Goal: Task Accomplishment & Management: Manage account settings

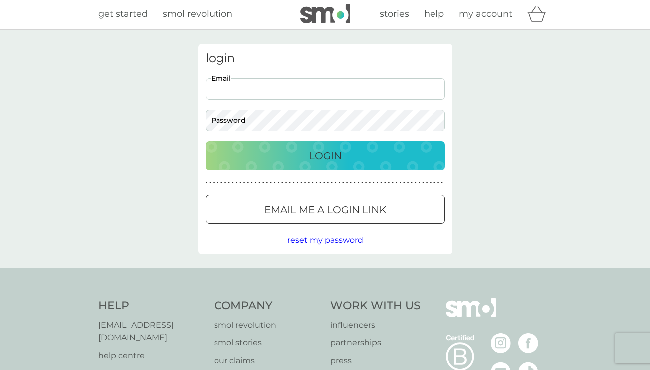
scroll to position [1, 0]
type input "catherine.weston1@icloud.com"
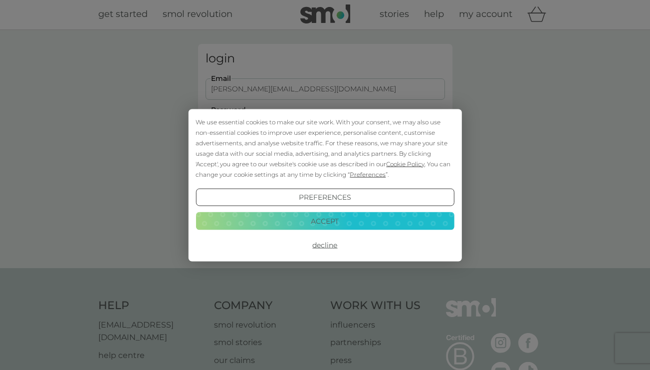
click at [286, 224] on button "Accept" at bounding box center [325, 221] width 258 height 18
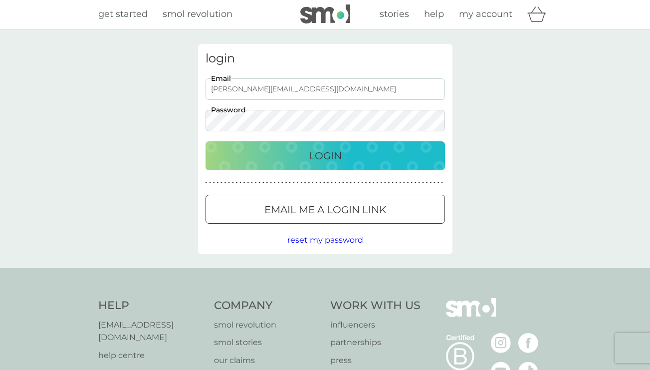
click at [303, 159] on div "Login" at bounding box center [326, 156] width 220 height 16
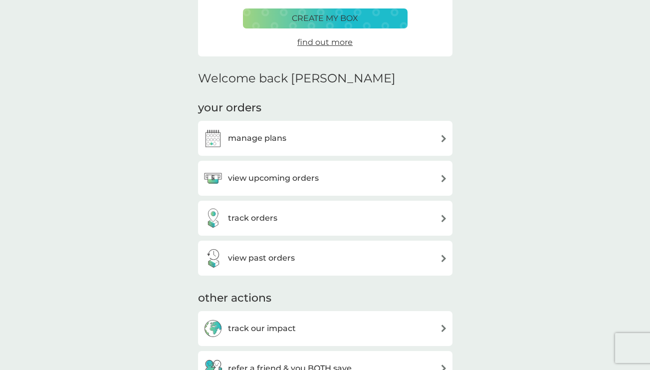
click at [444, 175] on img at bounding box center [443, 178] width 7 height 7
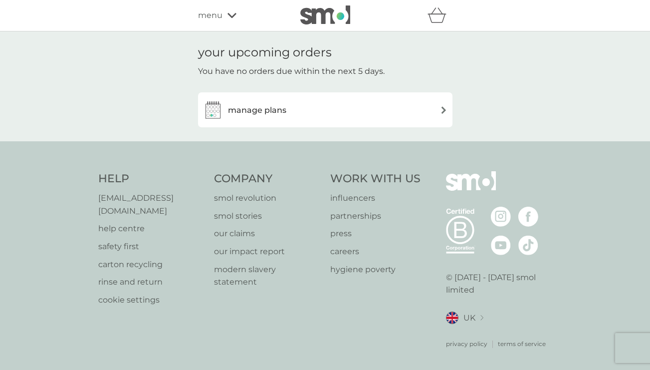
click at [443, 109] on img at bounding box center [443, 109] width 7 height 7
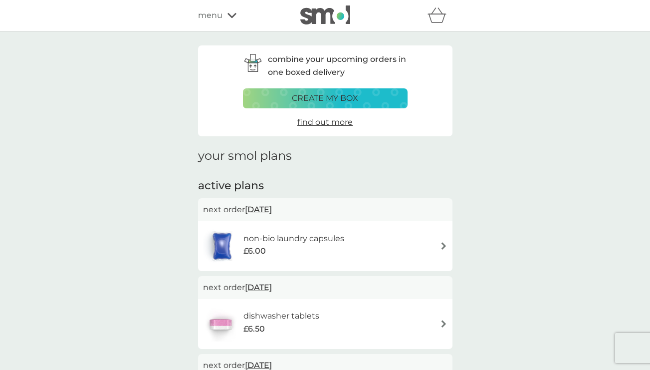
click at [272, 207] on span "[DATE]" at bounding box center [258, 209] width 27 height 19
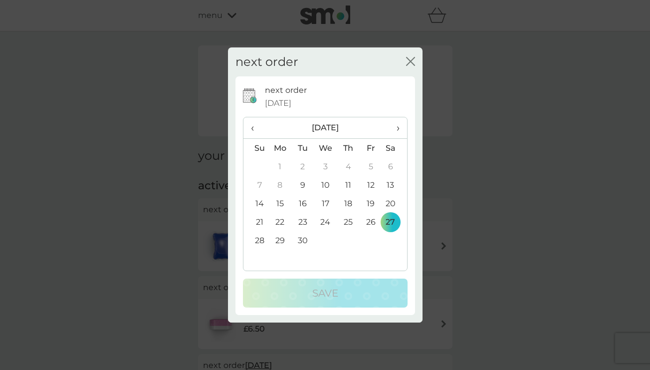
click at [398, 128] on span "›" at bounding box center [394, 127] width 10 height 21
click at [371, 239] on td "31" at bounding box center [370, 240] width 22 height 18
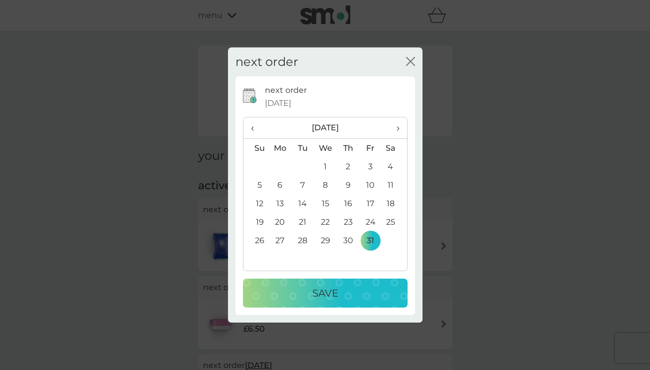
click at [325, 290] on p "Save" at bounding box center [325, 293] width 26 height 16
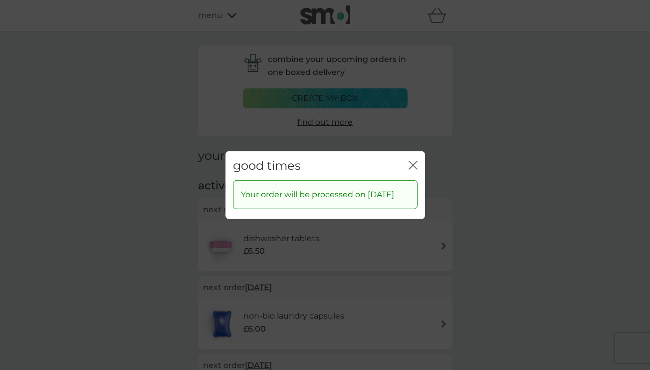
click at [412, 161] on icon "close" at bounding box center [411, 165] width 4 height 8
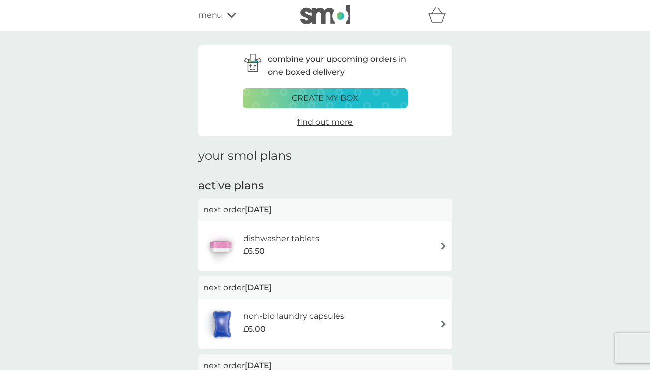
click at [269, 208] on span "[DATE]" at bounding box center [258, 209] width 27 height 19
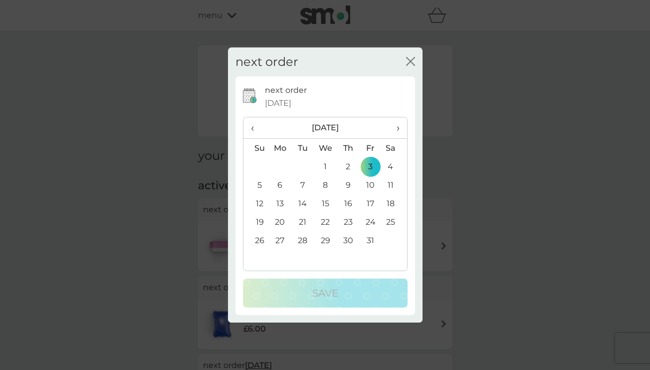
click at [369, 239] on td "31" at bounding box center [370, 240] width 22 height 18
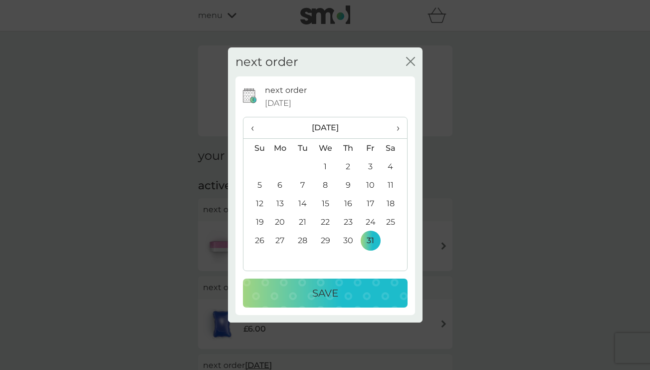
click at [358, 291] on div "Save" at bounding box center [325, 293] width 145 height 16
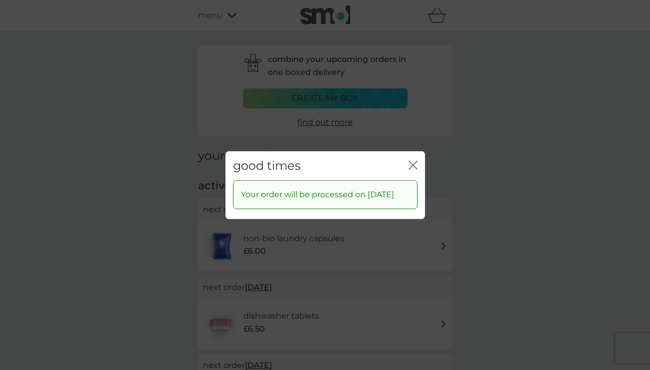
click at [412, 160] on icon "close" at bounding box center [413, 164] width 9 height 9
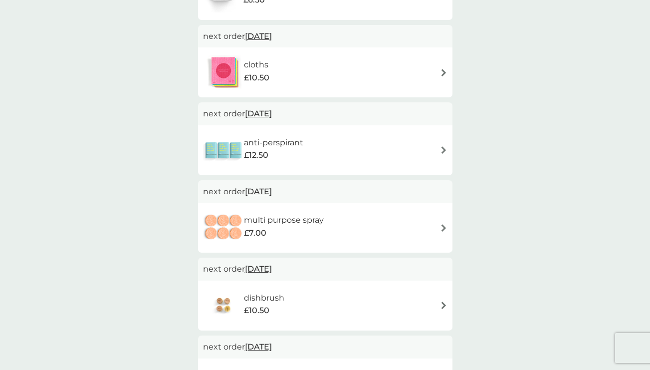
scroll to position [342, 0]
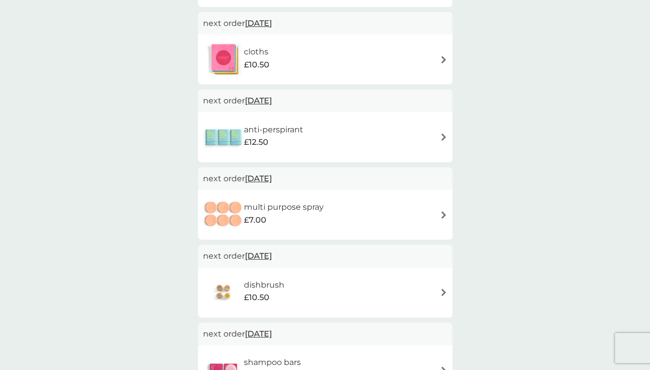
click at [369, 214] on div "multi purpose spray £7.00" at bounding box center [325, 214] width 244 height 35
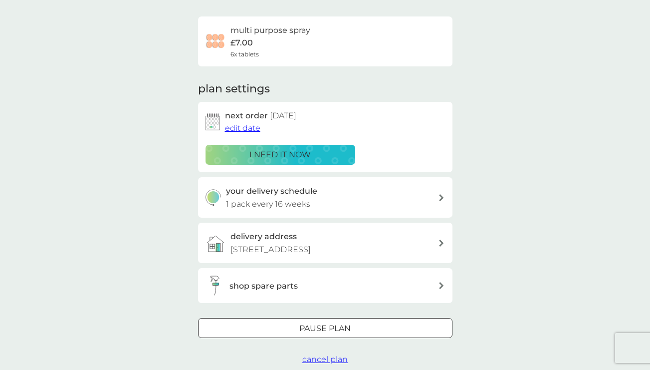
scroll to position [72, 0]
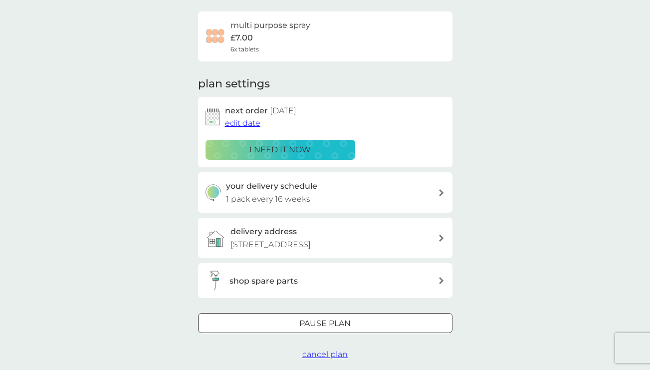
click at [441, 190] on icon at bounding box center [441, 192] width 5 height 7
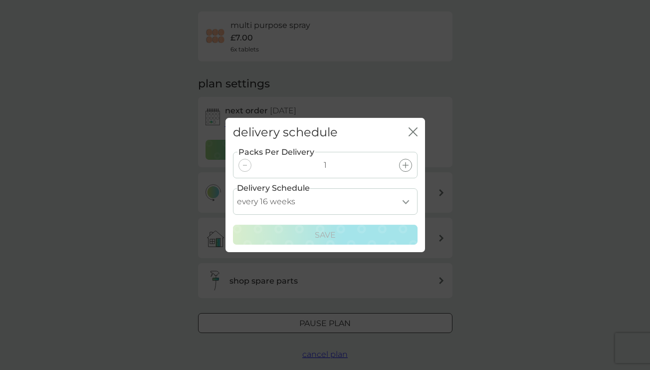
select select "182"
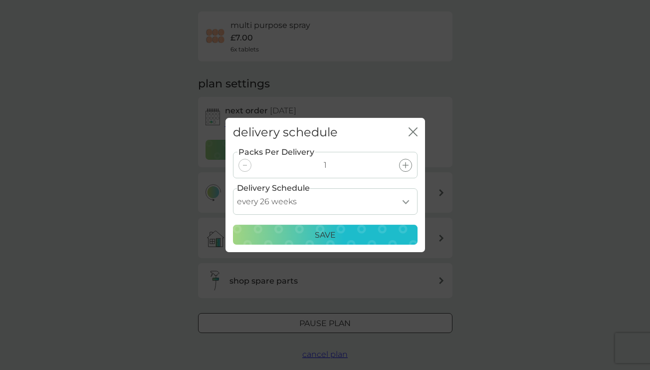
click at [336, 237] on div "Save" at bounding box center [325, 234] width 172 height 13
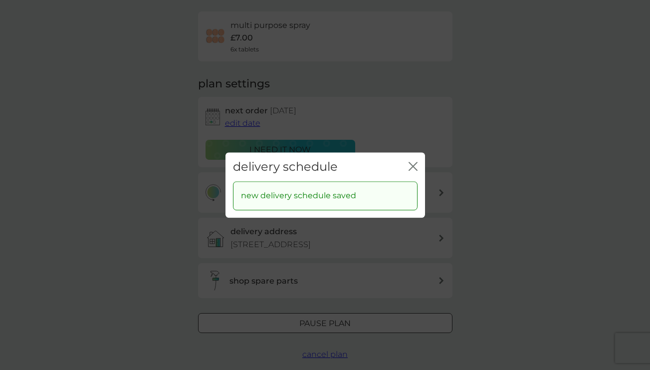
click at [413, 167] on icon "close" at bounding box center [415, 166] width 4 height 8
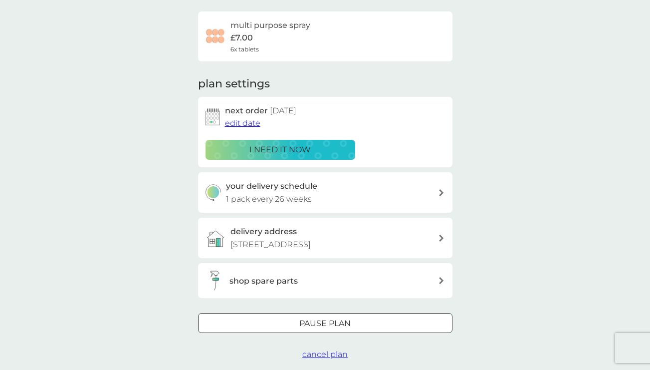
click at [244, 122] on span "edit date" at bounding box center [242, 122] width 35 height 9
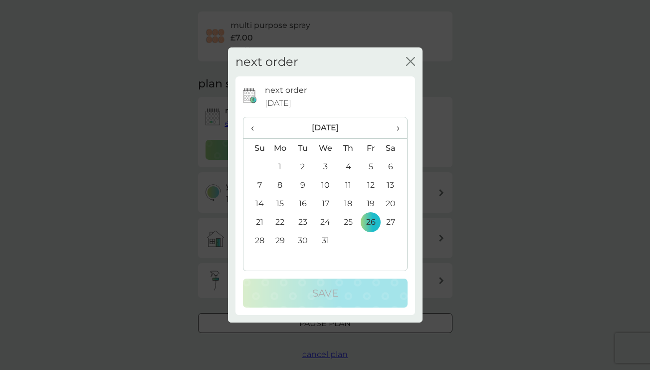
click at [394, 129] on span "›" at bounding box center [394, 127] width 10 height 21
click at [370, 184] on td "6" at bounding box center [370, 185] width 22 height 18
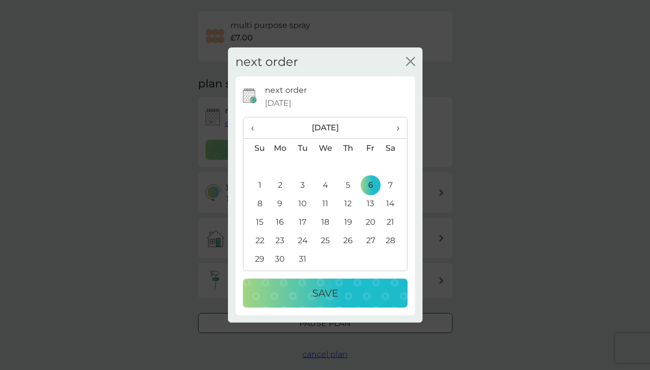
click at [319, 292] on p "Save" at bounding box center [325, 293] width 26 height 16
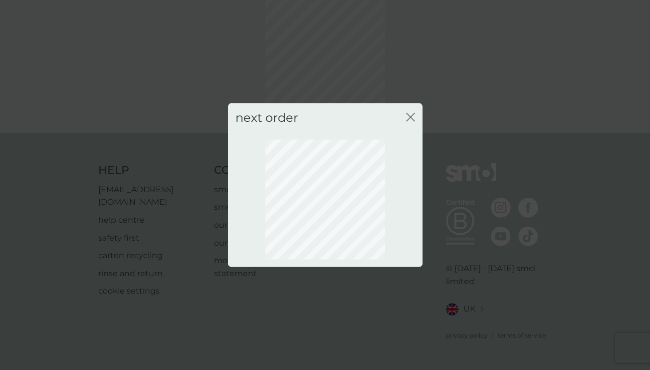
scroll to position [48, 0]
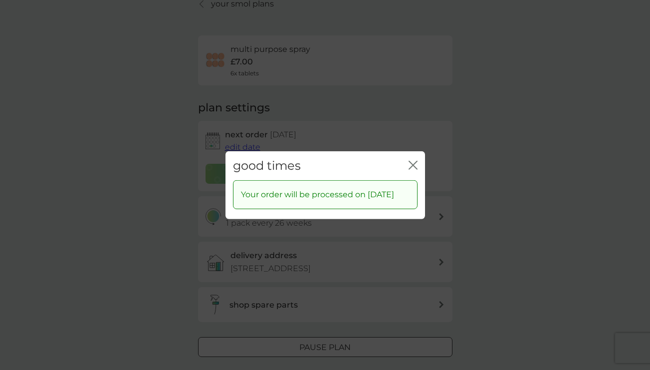
click at [412, 161] on icon "close" at bounding box center [411, 165] width 4 height 8
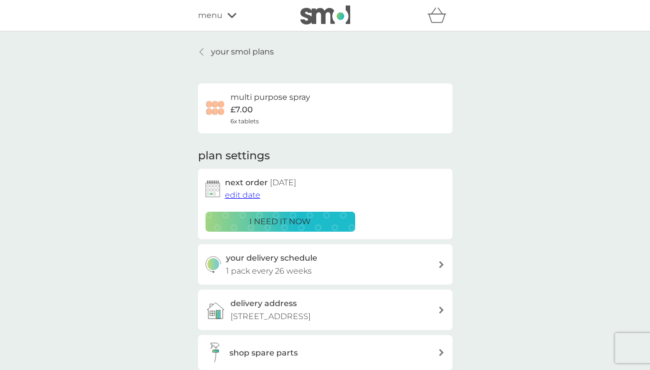
scroll to position [0, 0]
click at [216, 50] on p "your smol plans" at bounding box center [242, 51] width 63 height 13
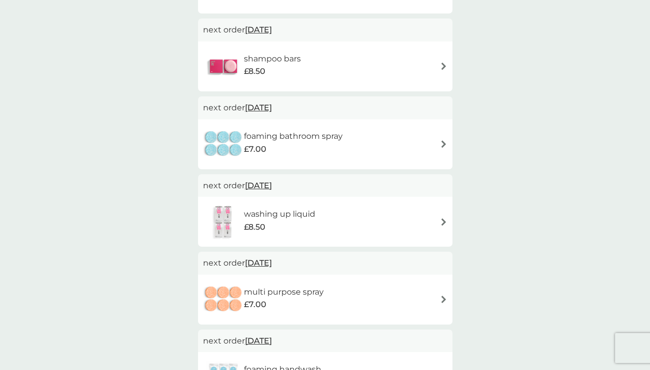
scroll to position [565, 0]
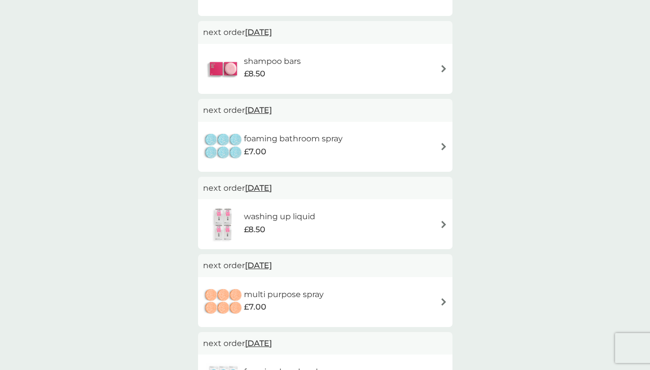
click at [254, 260] on span "[DATE]" at bounding box center [258, 264] width 27 height 19
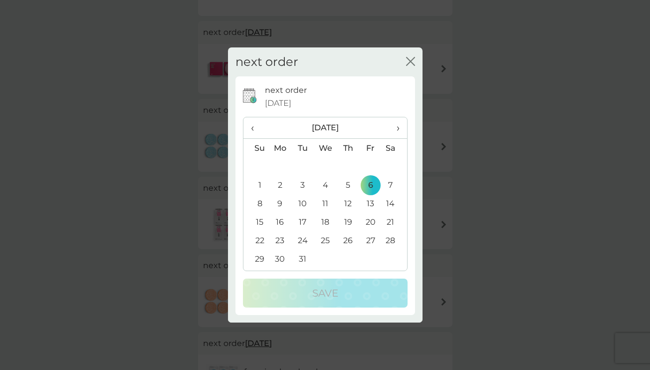
click at [348, 185] on td "5" at bounding box center [348, 185] width 22 height 18
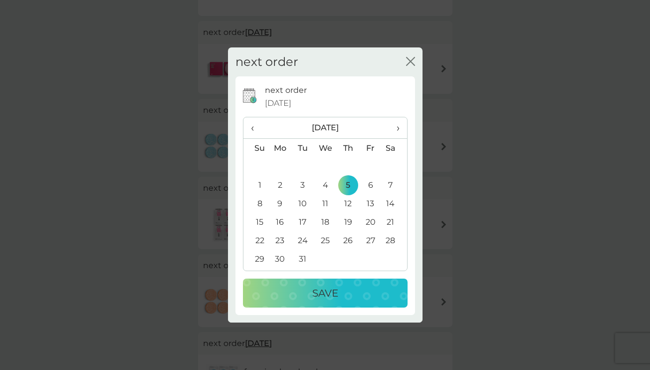
click at [314, 291] on p "Save" at bounding box center [325, 293] width 26 height 16
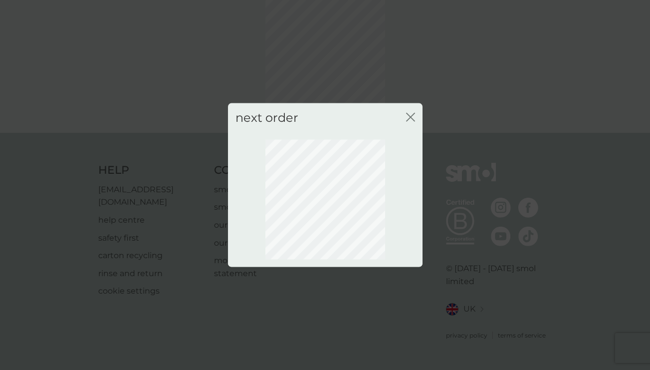
scroll to position [48, 0]
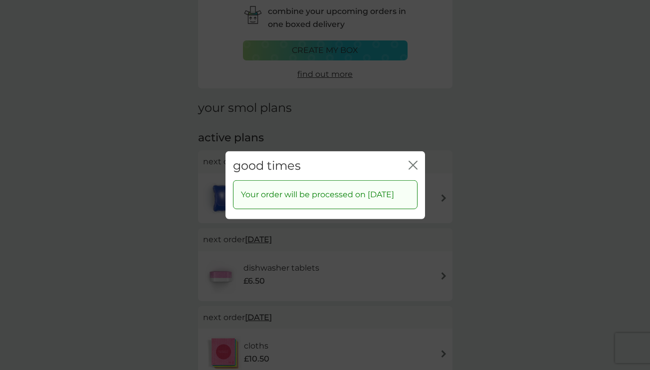
click at [415, 161] on icon "close" at bounding box center [415, 165] width 4 height 8
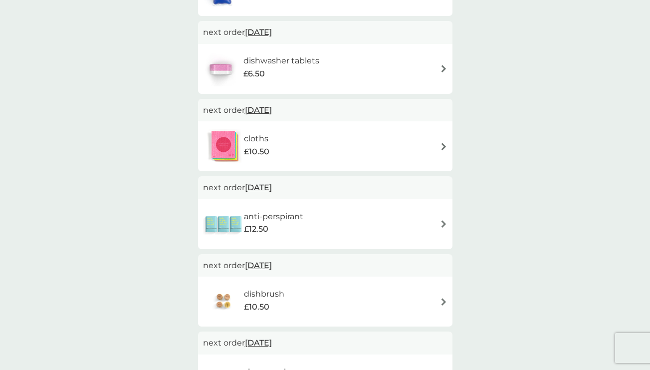
scroll to position [255, 0]
click at [400, 145] on div "cloths £10.50" at bounding box center [325, 145] width 244 height 35
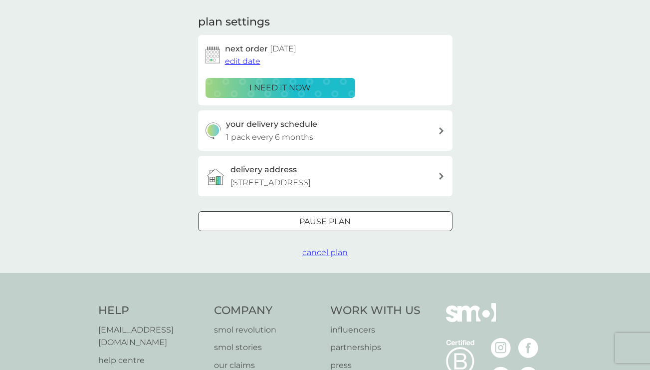
scroll to position [146, 0]
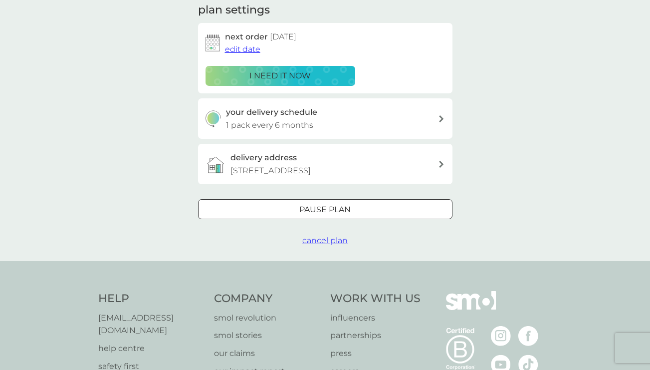
click at [321, 208] on div at bounding box center [325, 210] width 36 height 10
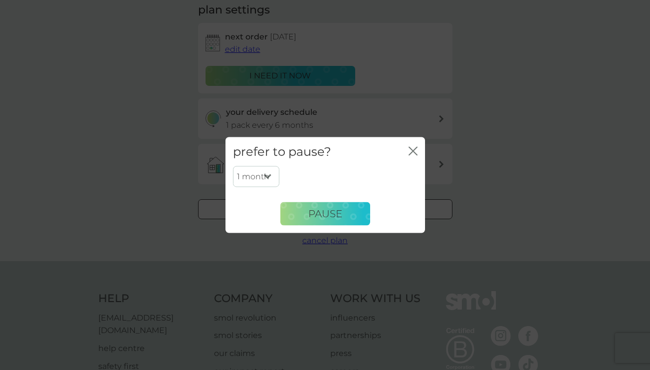
select select "4"
click at [323, 212] on span "Pause" at bounding box center [325, 214] width 34 height 12
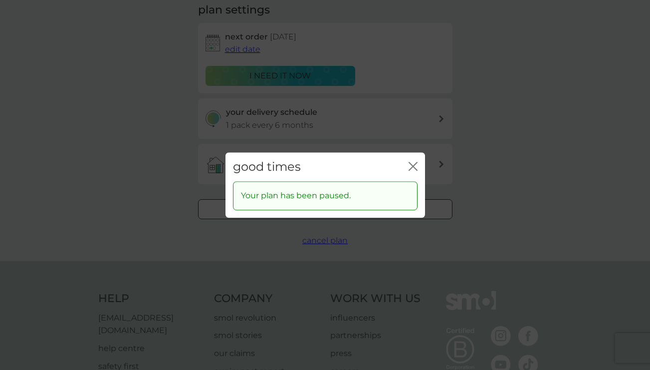
click at [412, 167] on icon "close" at bounding box center [413, 166] width 9 height 9
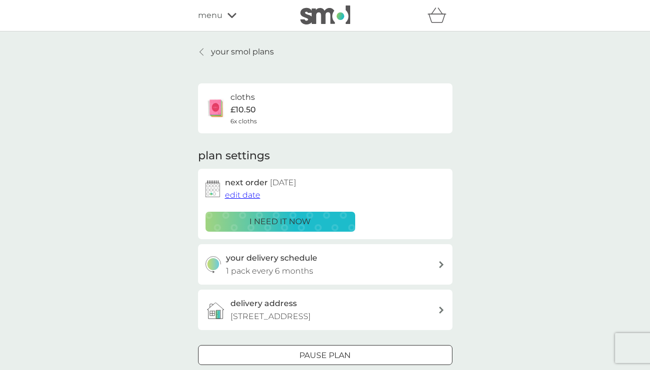
scroll to position [0, 0]
click at [211, 53] on p "your smol plans" at bounding box center [242, 51] width 63 height 13
